Goal: Complete application form

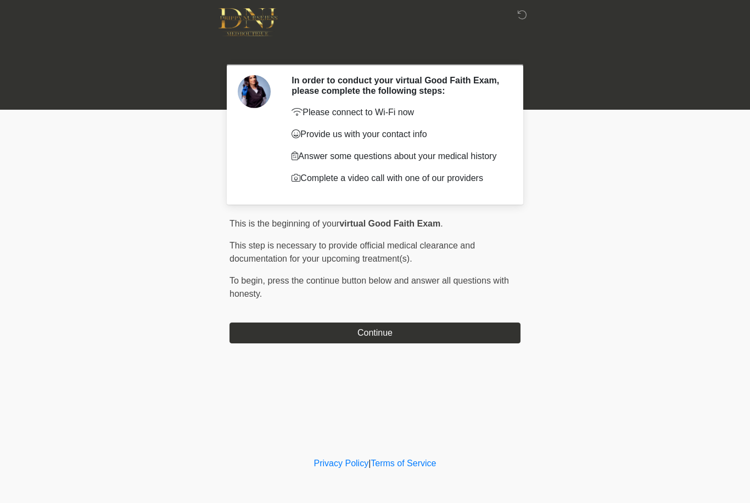
click at [391, 344] on button "Continue" at bounding box center [374, 333] width 291 height 21
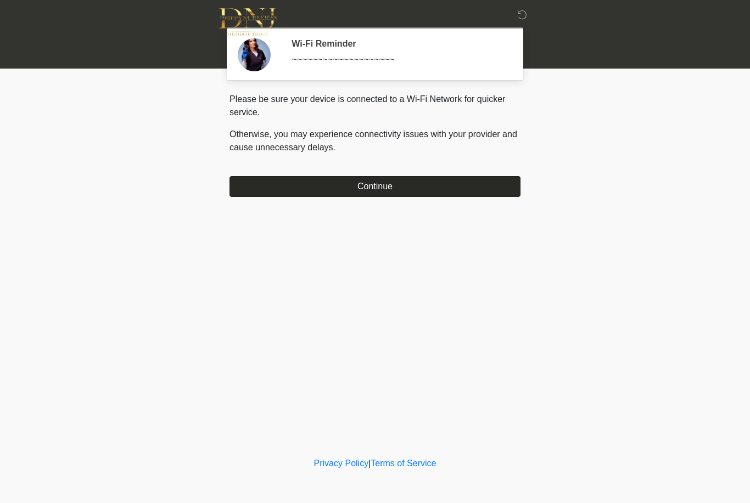
click at [450, 183] on button "Continue" at bounding box center [374, 186] width 291 height 21
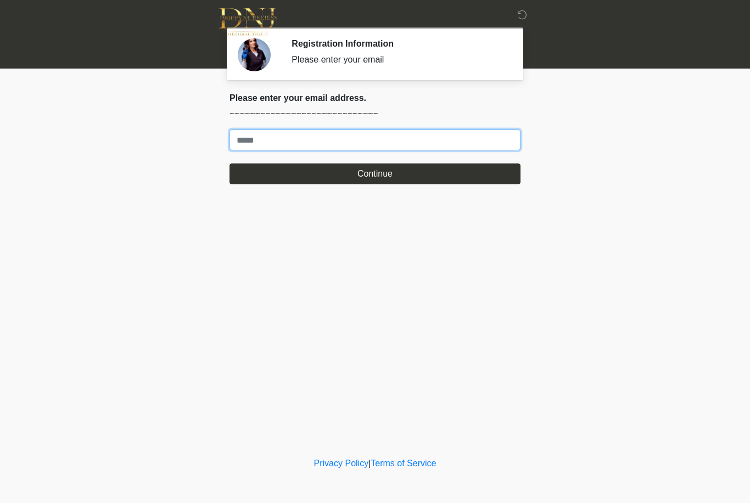
click at [247, 146] on input "Where should we email your treatment plan?" at bounding box center [374, 140] width 291 height 21
type input "**********"
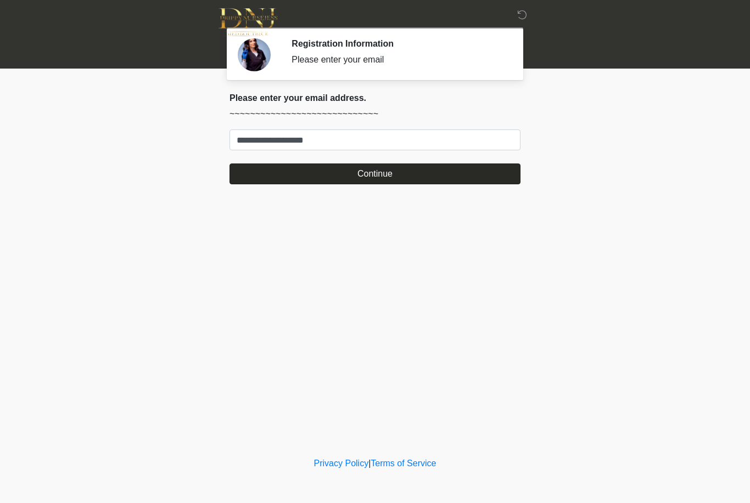
click at [469, 172] on button "Continue" at bounding box center [374, 174] width 291 height 21
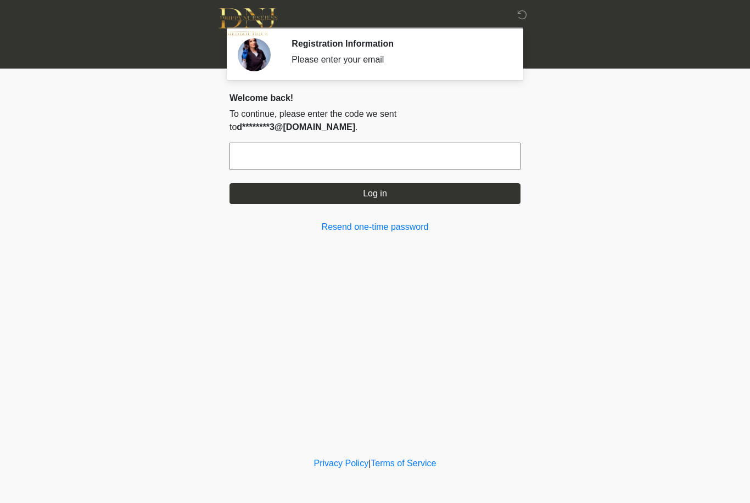
click at [392, 143] on input "text" at bounding box center [374, 156] width 291 height 27
type input "******"
click at [341, 183] on button "Log in" at bounding box center [374, 193] width 291 height 21
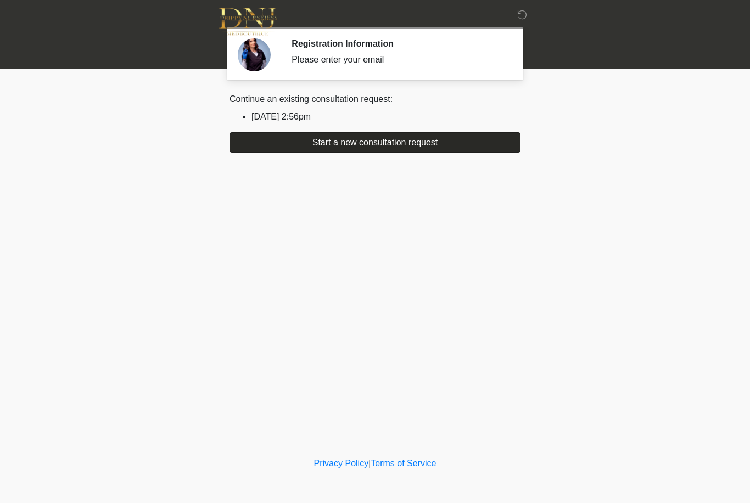
click at [430, 143] on button "Start a new consultation request" at bounding box center [374, 142] width 291 height 21
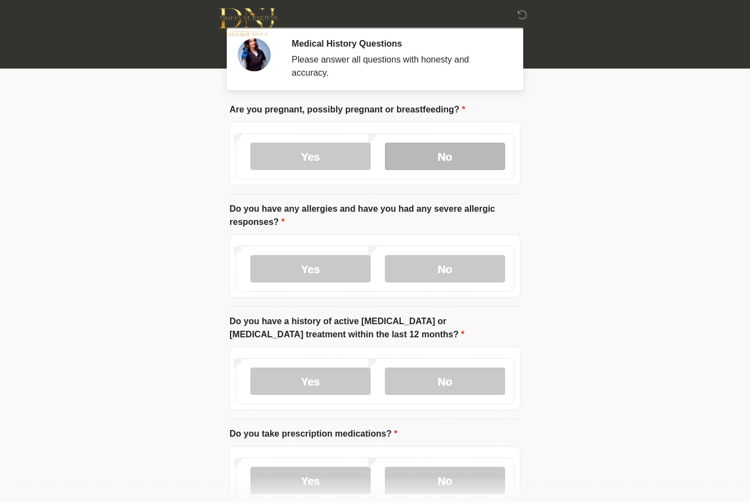
click at [468, 155] on label "No" at bounding box center [445, 156] width 120 height 27
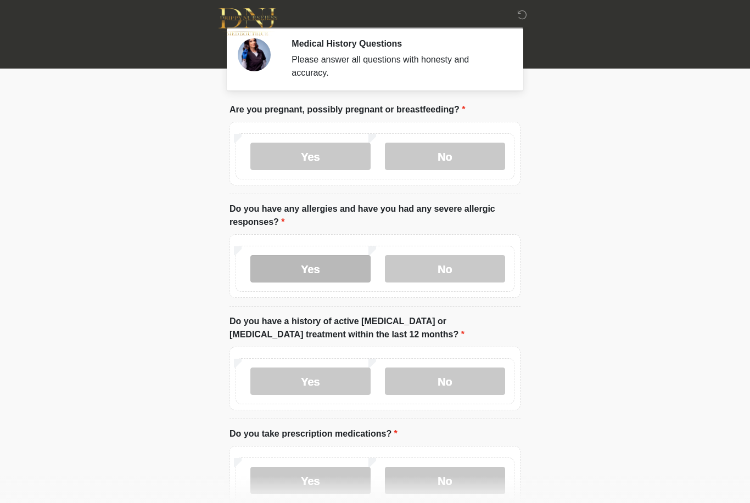
click at [340, 262] on label "Yes" at bounding box center [310, 268] width 120 height 27
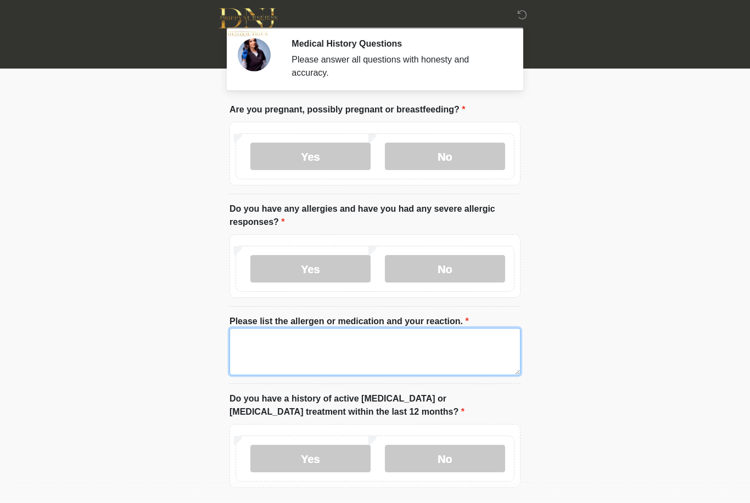
click at [419, 362] on textarea "Please list the allergen or medication and your reaction." at bounding box center [374, 351] width 291 height 47
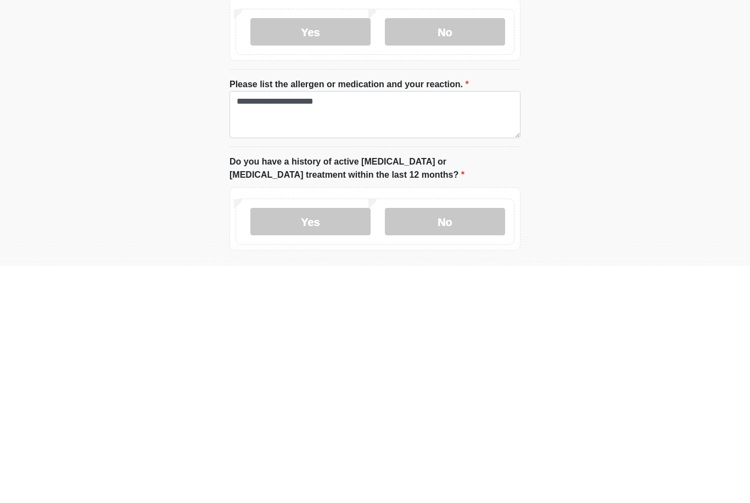
scroll to position [237, 0]
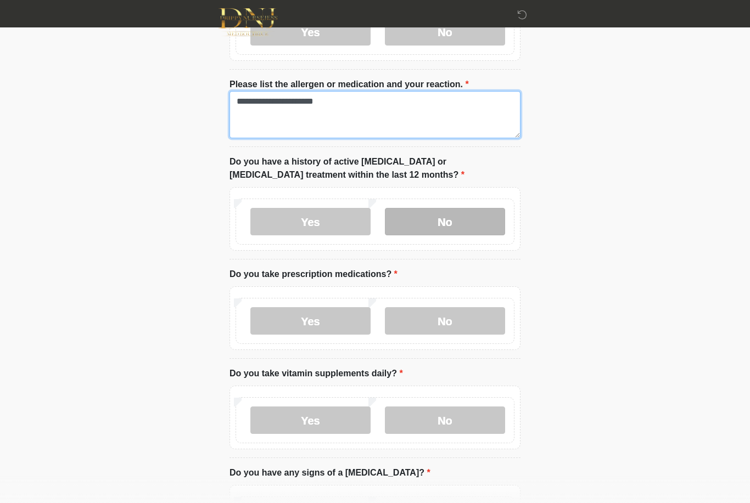
type textarea "**********"
click at [444, 219] on label "No" at bounding box center [445, 221] width 120 height 27
click at [311, 101] on textarea "**********" at bounding box center [374, 114] width 291 height 47
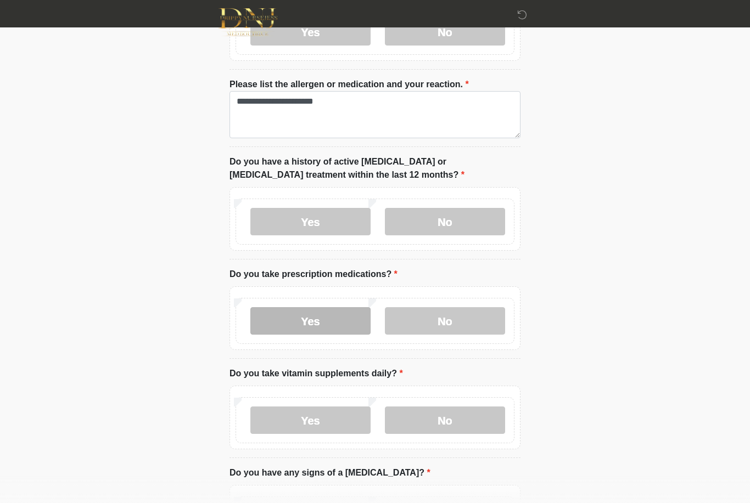
click at [331, 328] on label "Yes" at bounding box center [310, 320] width 120 height 27
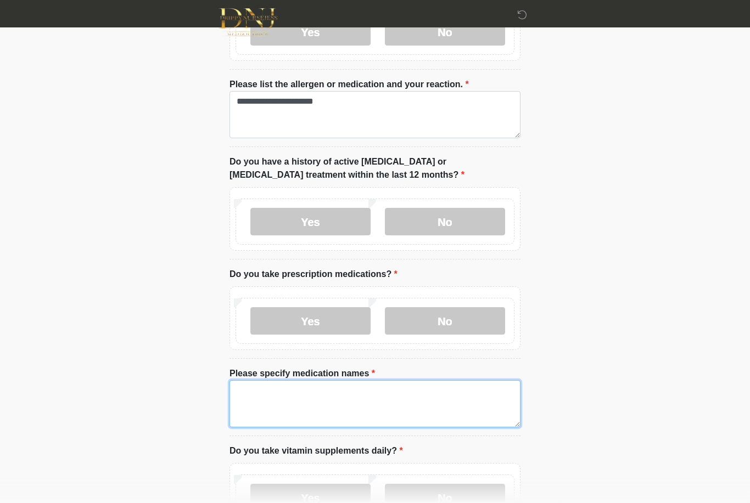
click at [340, 417] on textarea "Please specify medication names" at bounding box center [374, 403] width 291 height 47
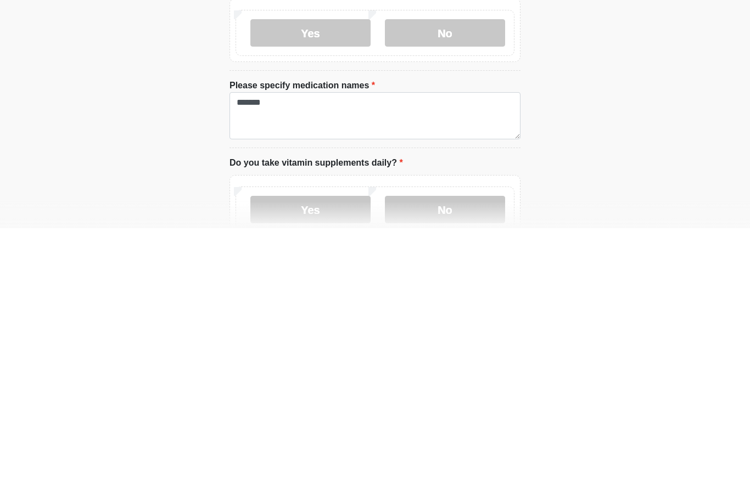
scroll to position [526, 0]
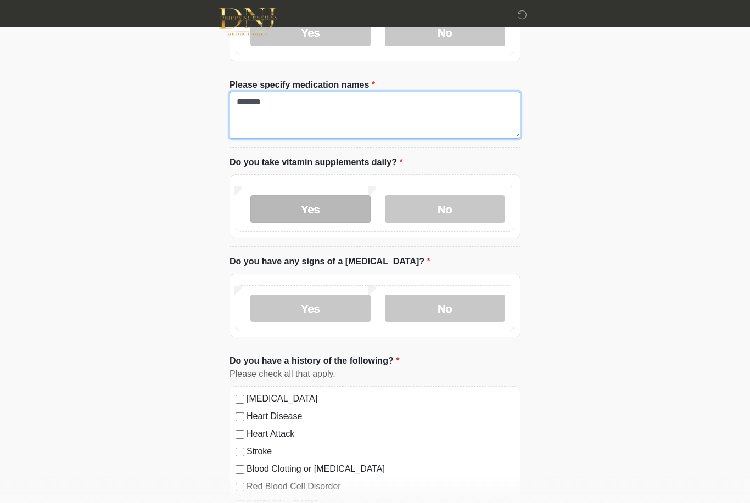
type textarea "*******"
click at [339, 209] on label "Yes" at bounding box center [310, 208] width 120 height 27
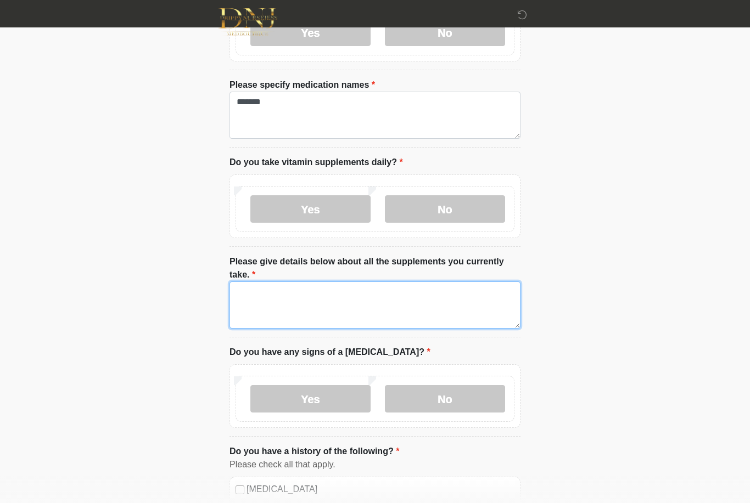
click at [386, 307] on textarea "Please give details below about all the supplements you currently take." at bounding box center [374, 305] width 291 height 47
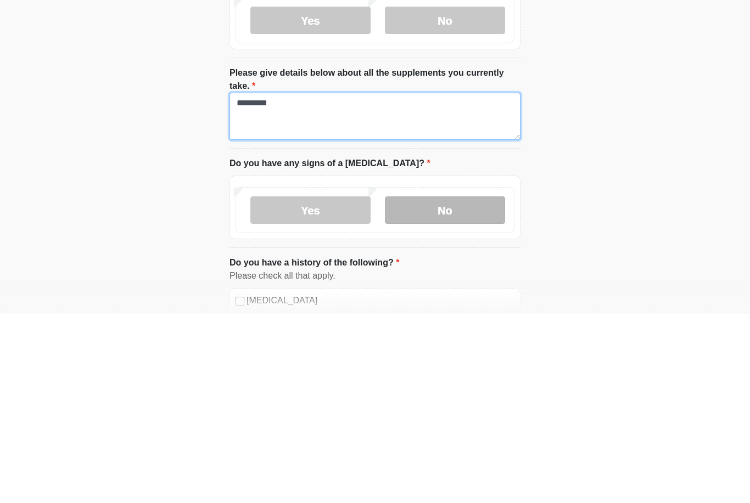
type textarea "*********"
click at [475, 386] on label "No" at bounding box center [445, 399] width 120 height 27
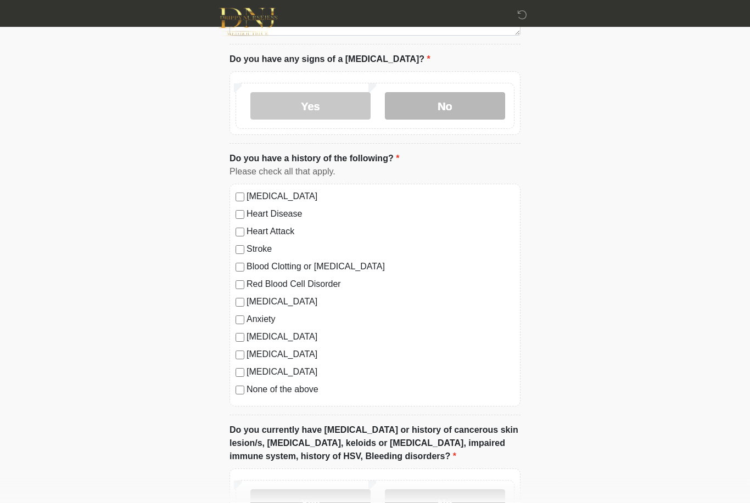
scroll to position [850, 0]
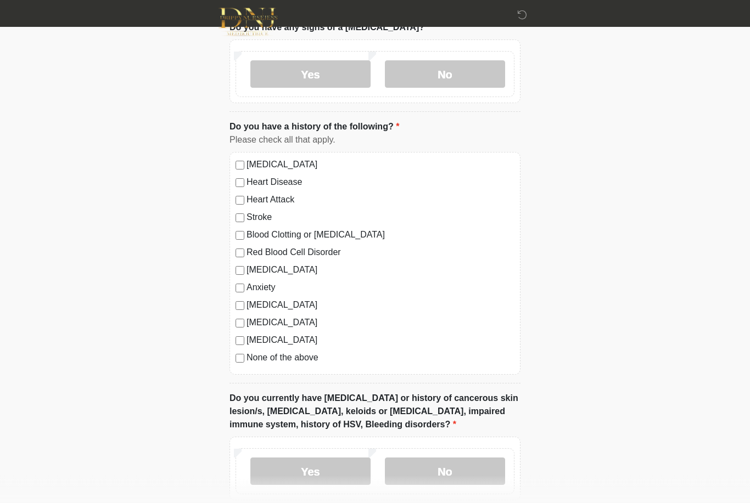
click at [308, 357] on label "None of the above" at bounding box center [380, 358] width 268 height 13
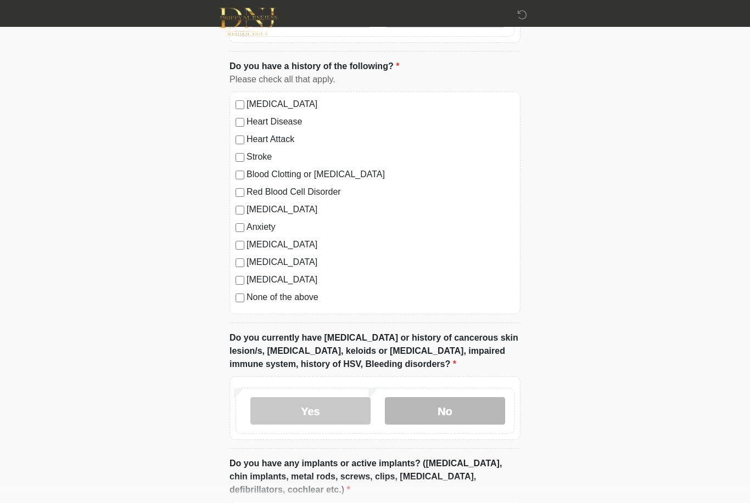
click at [484, 414] on label "No" at bounding box center [445, 411] width 120 height 27
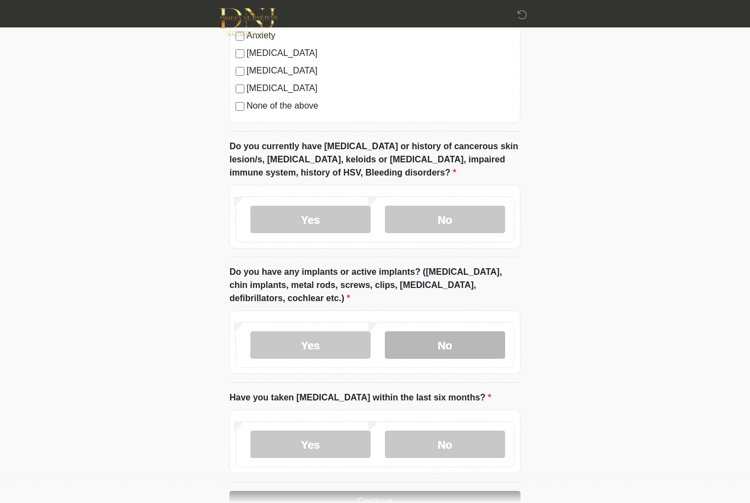
click at [481, 343] on label "No" at bounding box center [445, 345] width 120 height 27
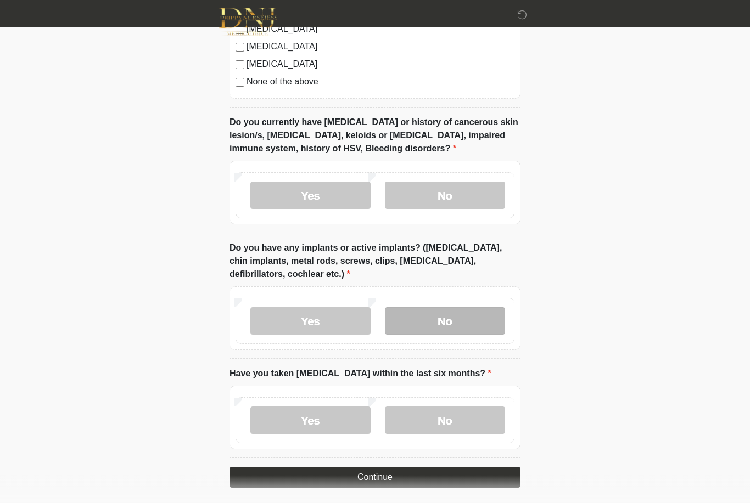
scroll to position [1132, 0]
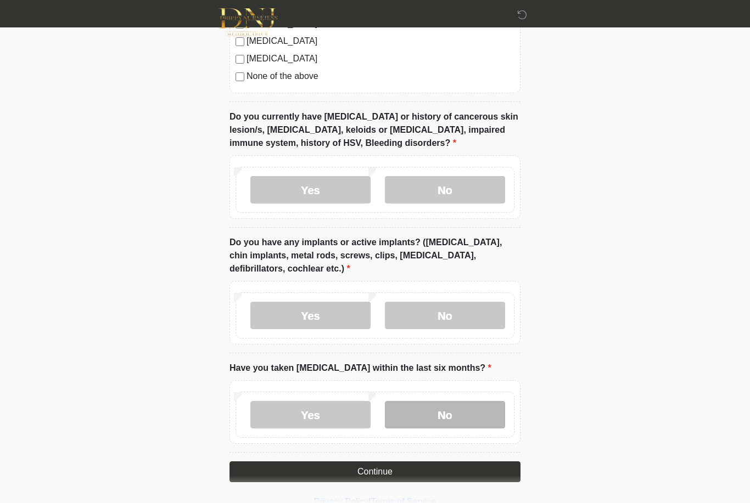
click at [489, 403] on label "No" at bounding box center [445, 414] width 120 height 27
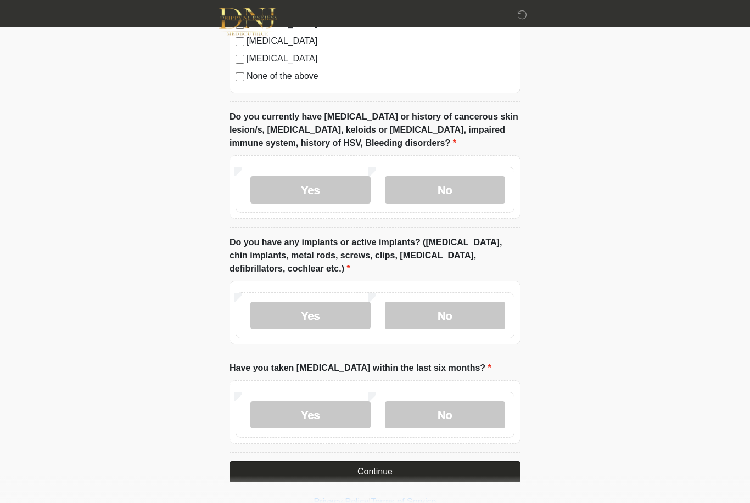
click at [473, 466] on button "Continue" at bounding box center [374, 472] width 291 height 21
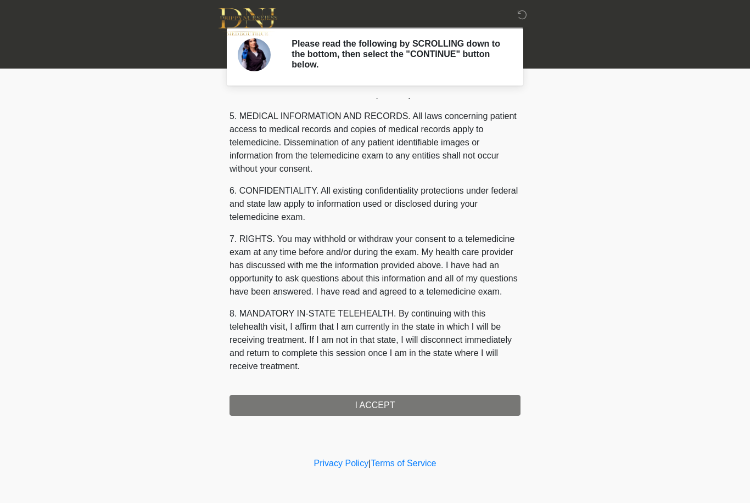
scroll to position [353, 0]
click at [443, 409] on button "I ACCEPT" at bounding box center [374, 405] width 291 height 21
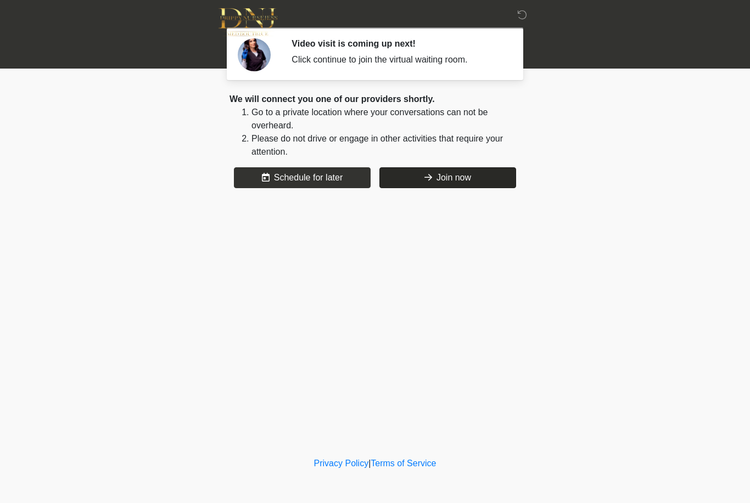
click at [468, 173] on button "Join now" at bounding box center [447, 177] width 137 height 21
